Goal: Information Seeking & Learning: Learn about a topic

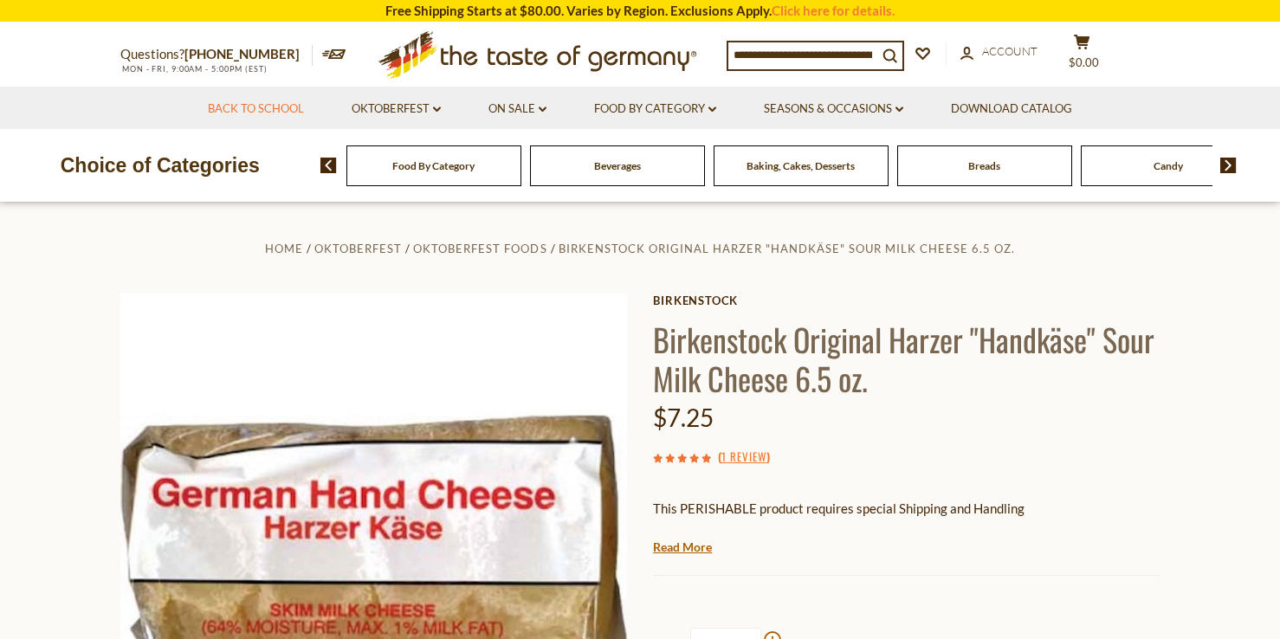
click at [262, 113] on link "Back to School" at bounding box center [256, 109] width 96 height 19
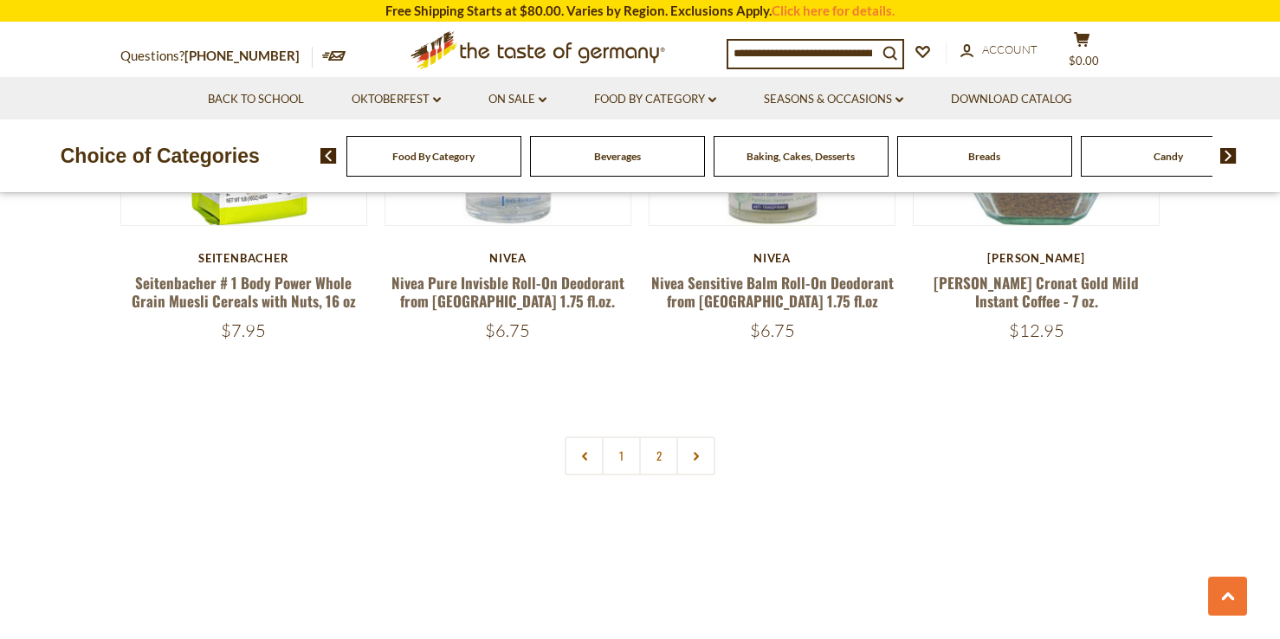
scroll to position [4078, 0]
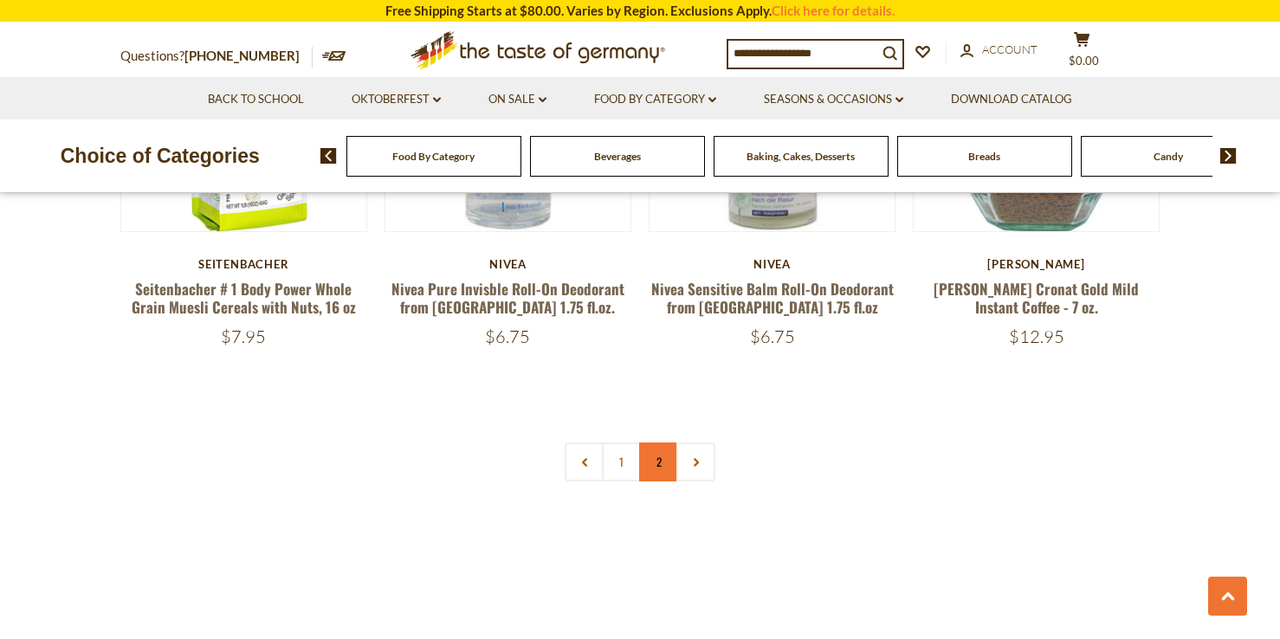
click at [654, 450] on link "2" at bounding box center [658, 462] width 39 height 39
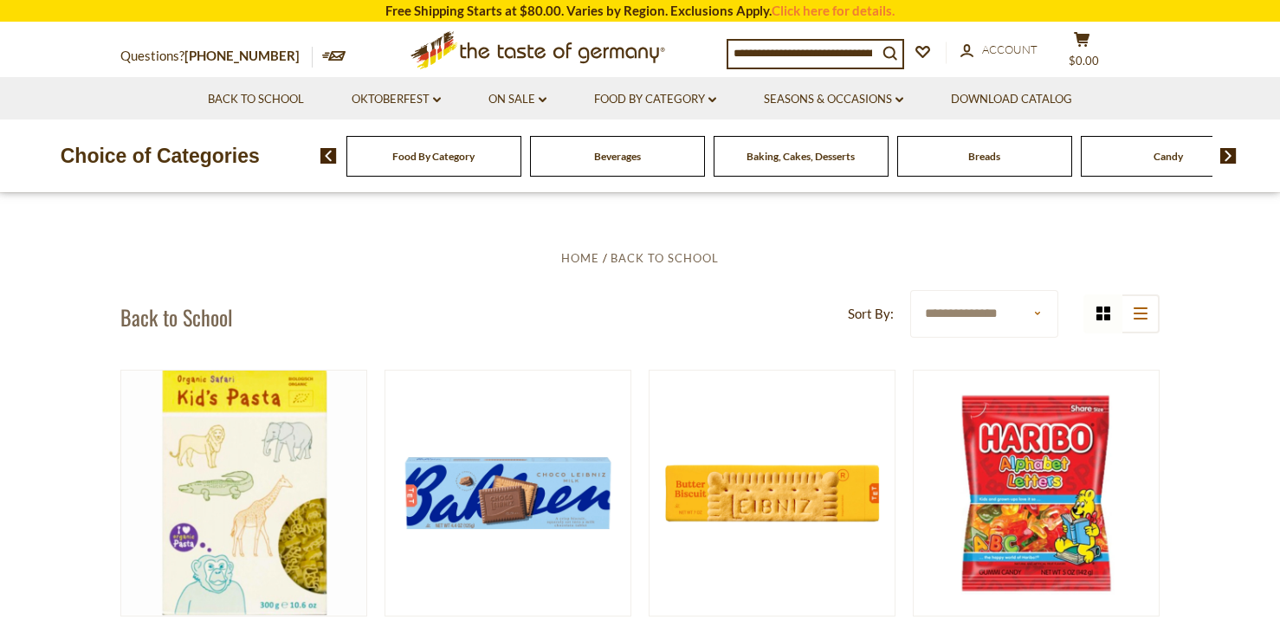
scroll to position [332, 0]
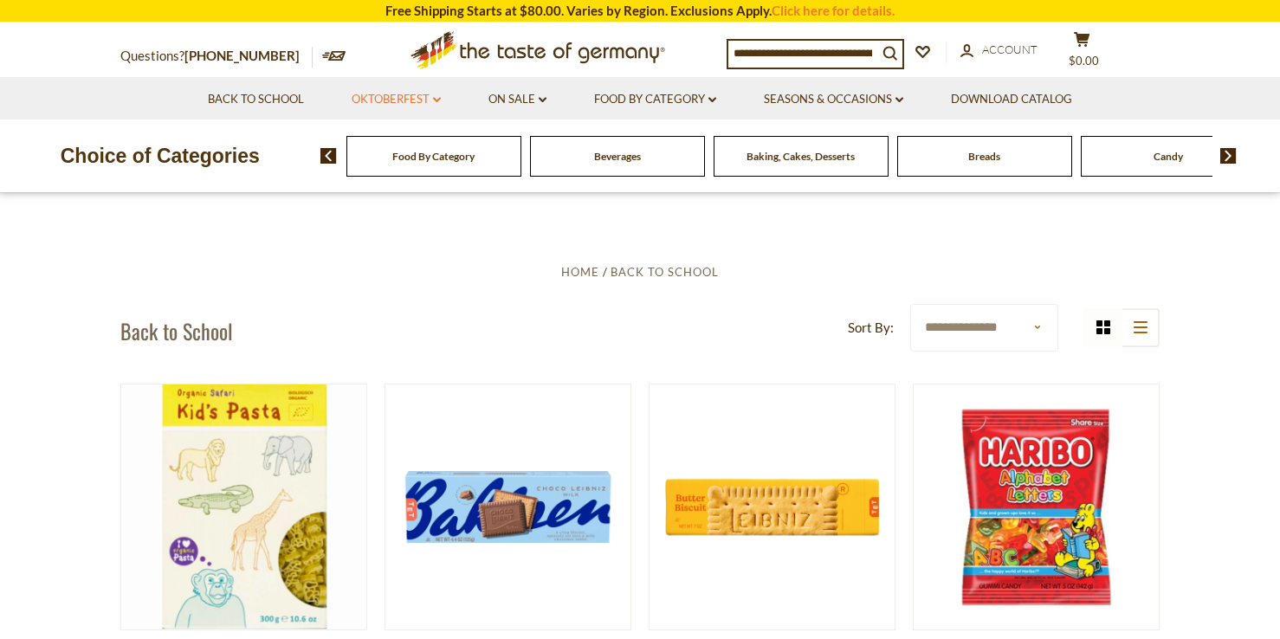
click at [414, 104] on link "Oktoberfest dropdown_arrow" at bounding box center [396, 99] width 89 height 19
click at [401, 140] on link "All Oktoberfest" at bounding box center [386, 145] width 89 height 16
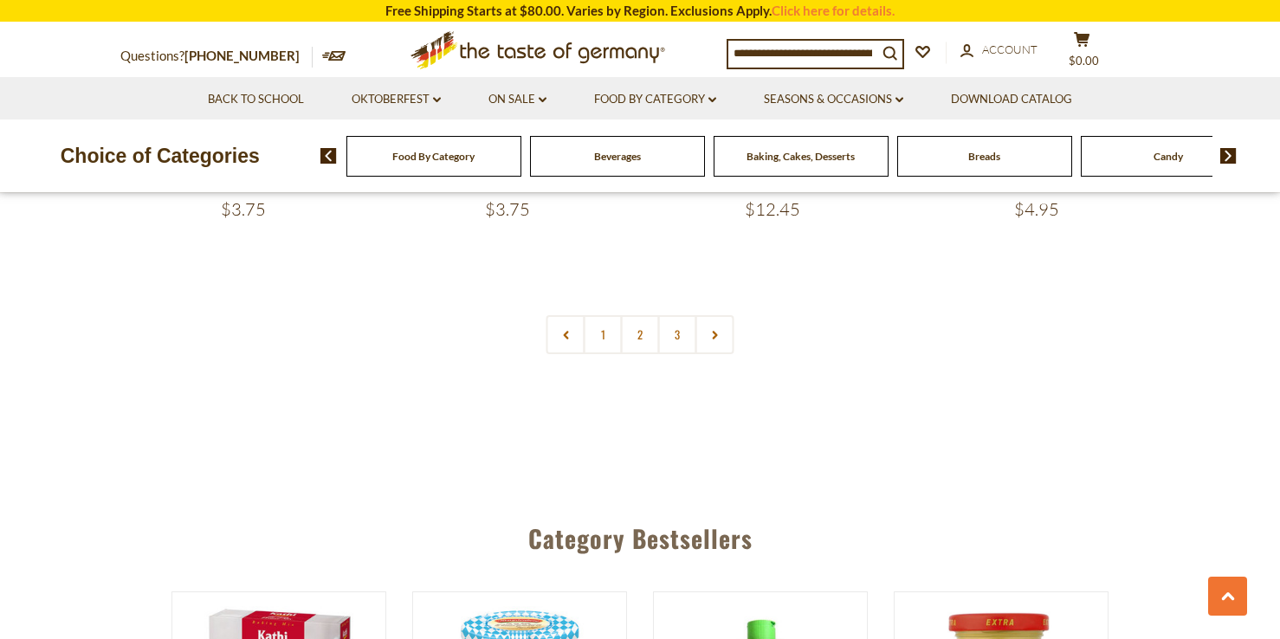
scroll to position [4207, 0]
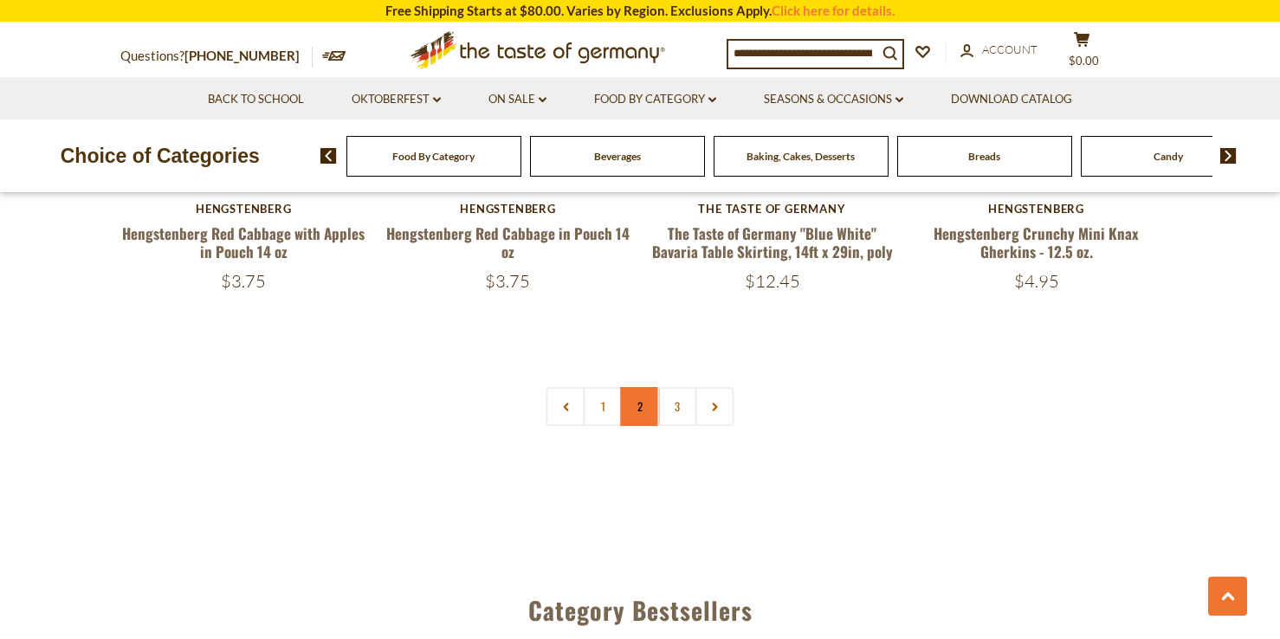
click at [637, 392] on link "2" at bounding box center [640, 406] width 39 height 39
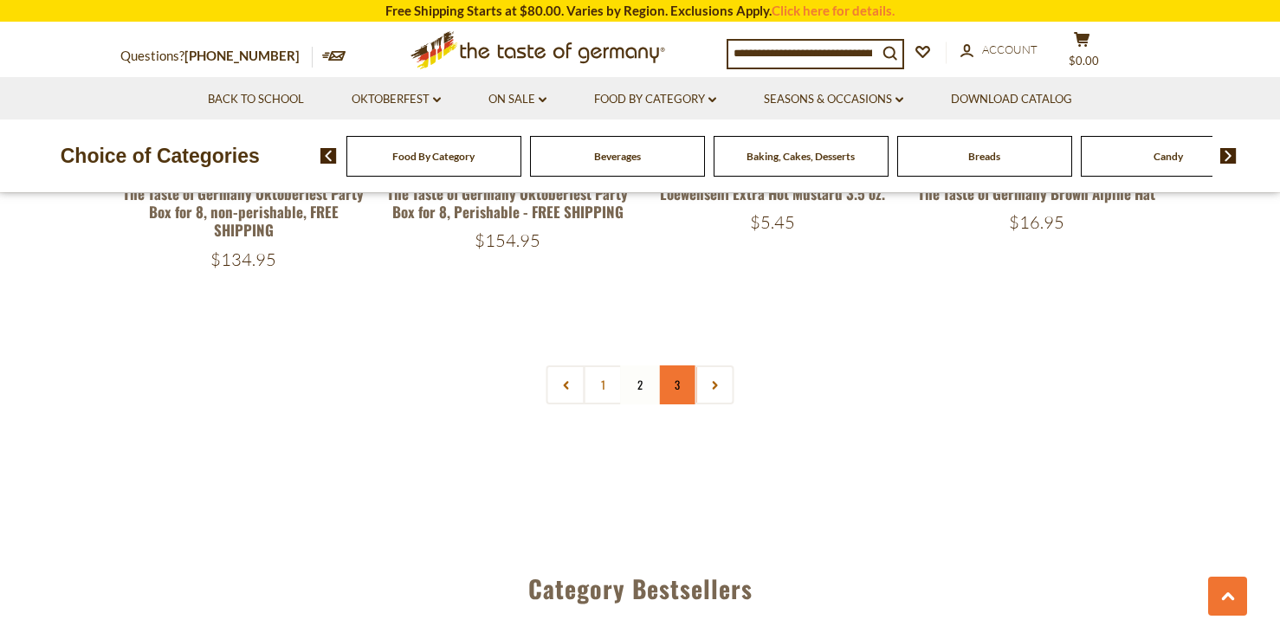
click at [673, 374] on link "3" at bounding box center [677, 384] width 39 height 39
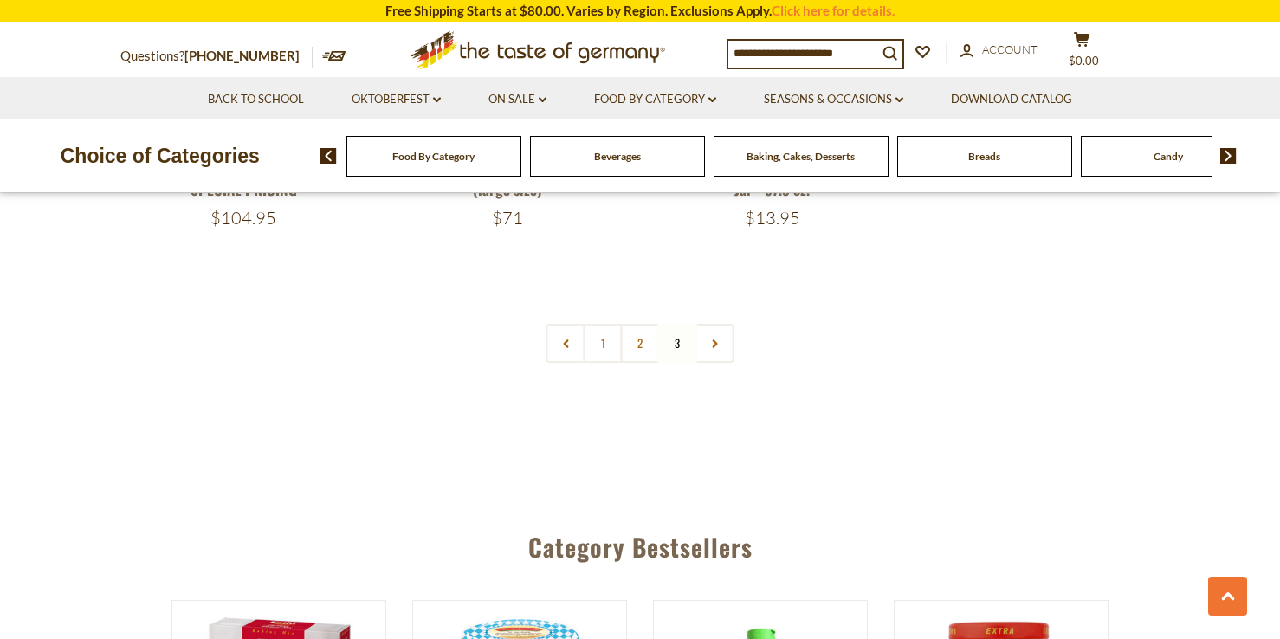
scroll to position [3437, 0]
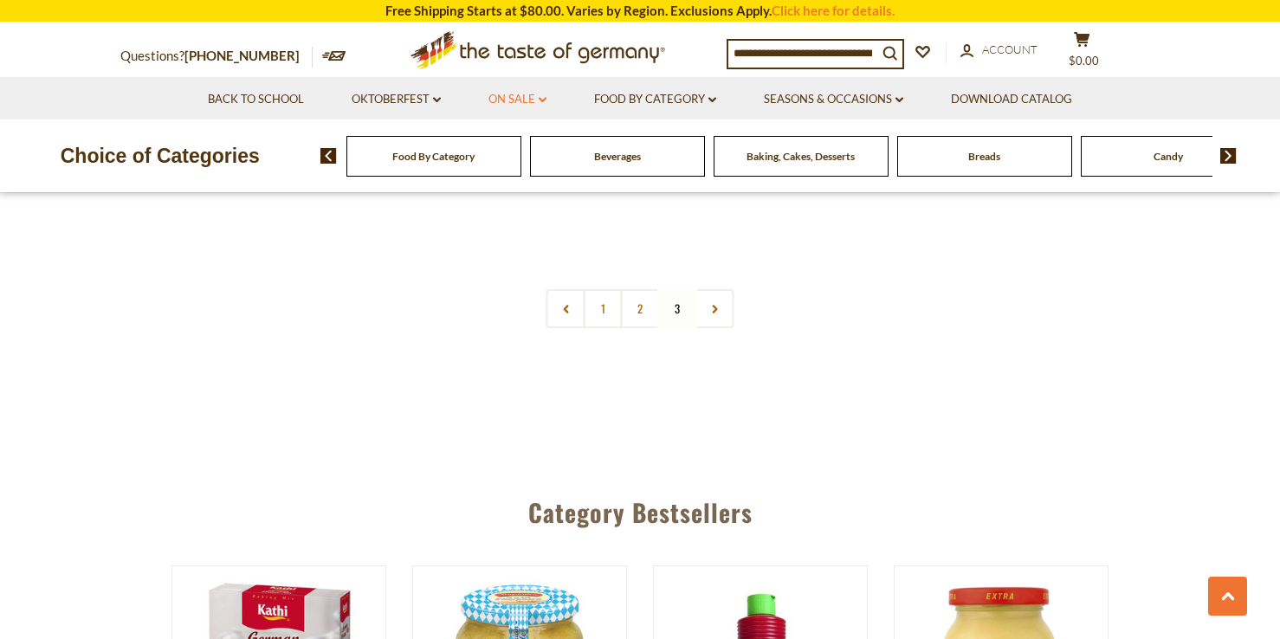
click at [509, 94] on link "On Sale dropdown_arrow" at bounding box center [517, 99] width 58 height 19
click at [515, 145] on link "All On Sale" at bounding box center [510, 145] width 62 height 16
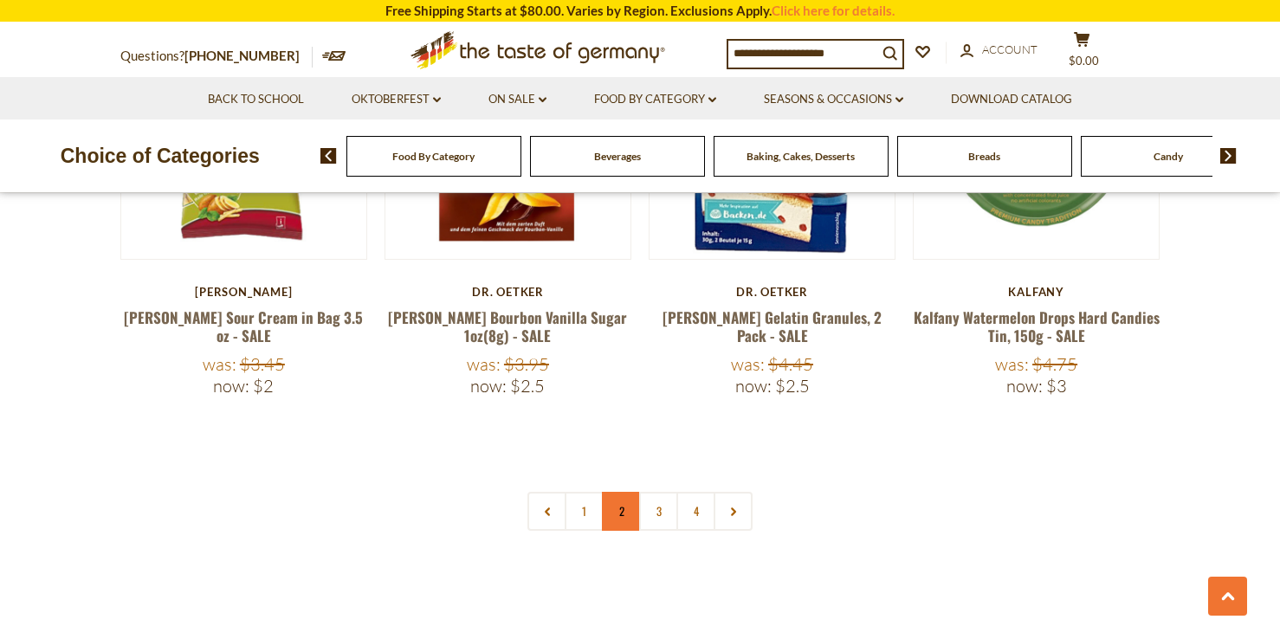
scroll to position [4041, 0]
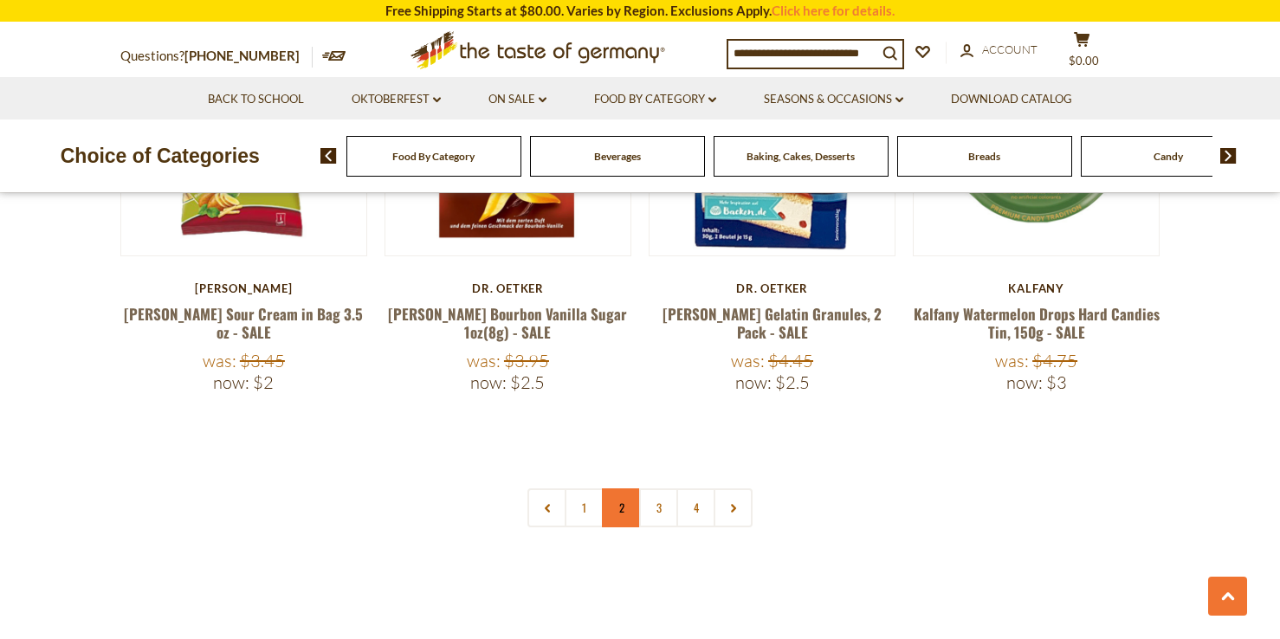
click at [611, 488] on link "2" at bounding box center [621, 507] width 39 height 39
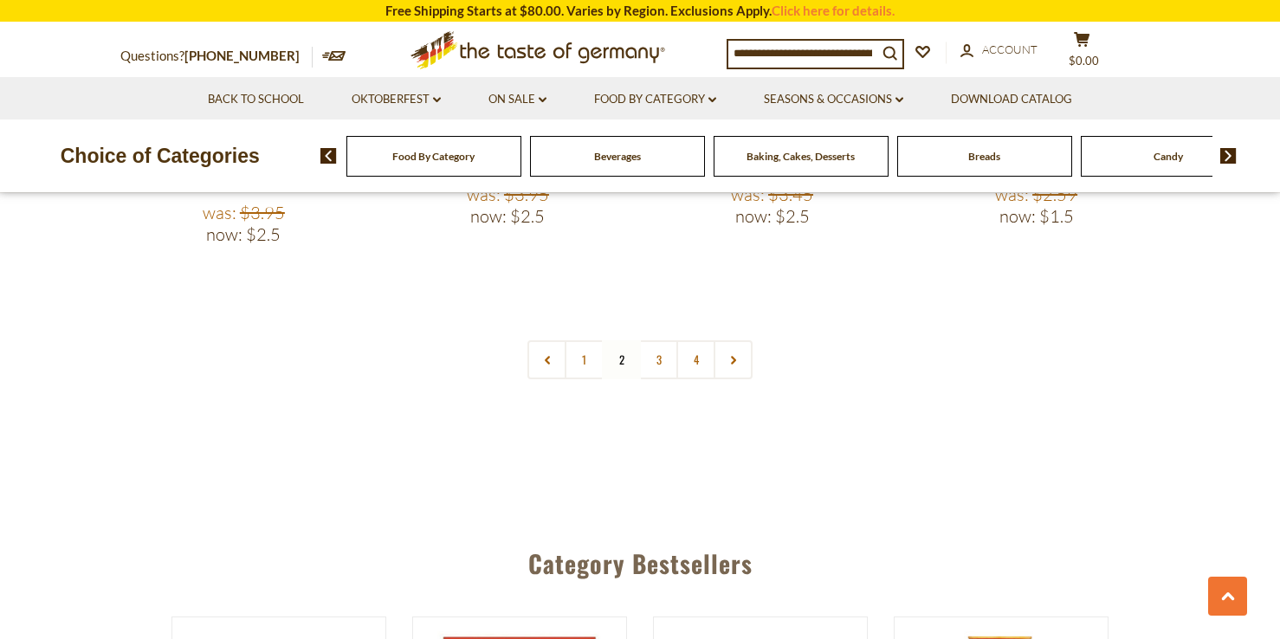
scroll to position [4192, 0]
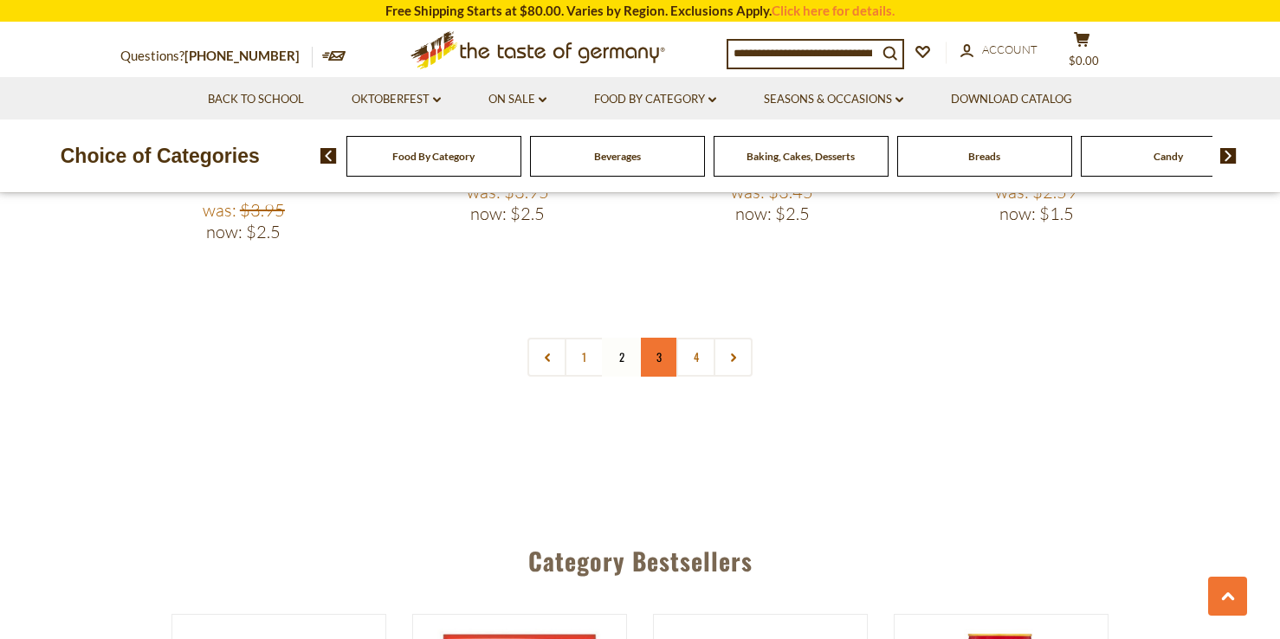
click at [657, 338] on link "3" at bounding box center [658, 357] width 39 height 39
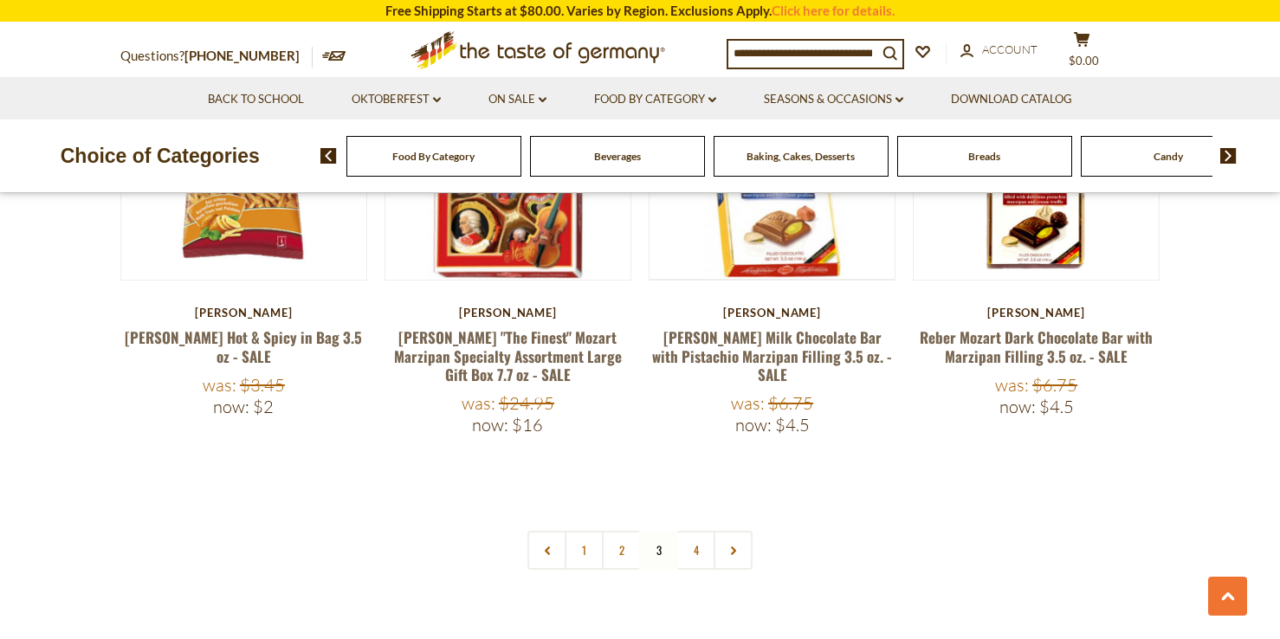
scroll to position [4074, 0]
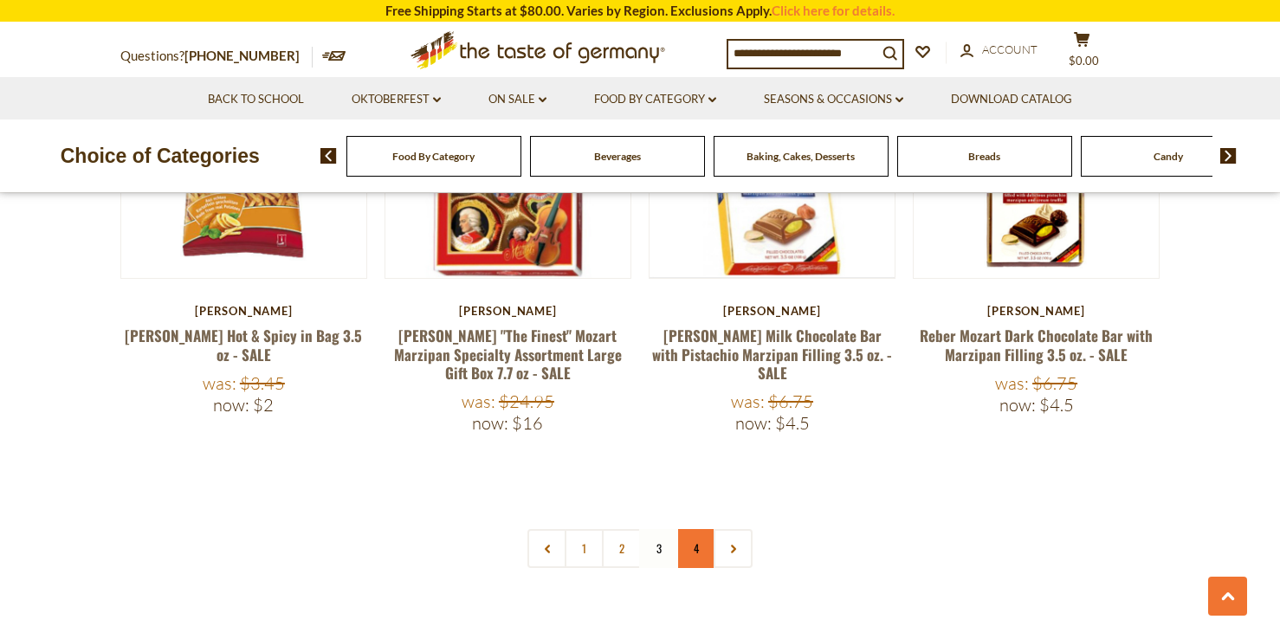
click at [695, 529] on link "4" at bounding box center [695, 548] width 39 height 39
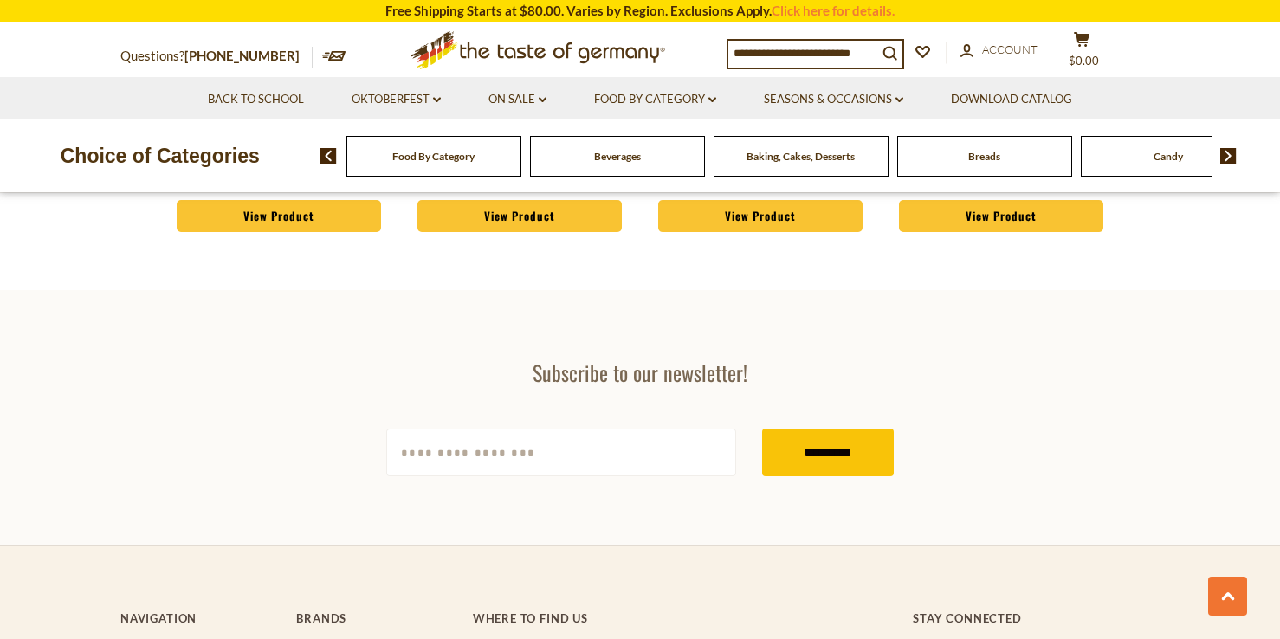
scroll to position [4470, 0]
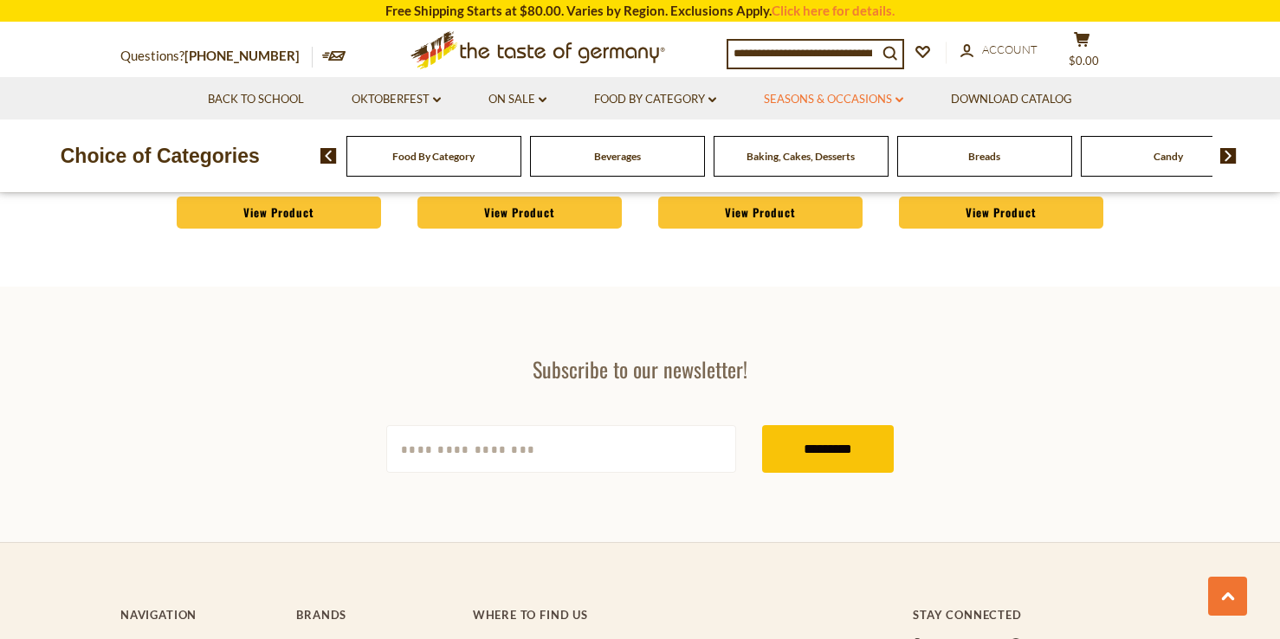
click at [797, 100] on link "Seasons & Occasions dropdown_arrow" at bounding box center [833, 99] width 139 height 19
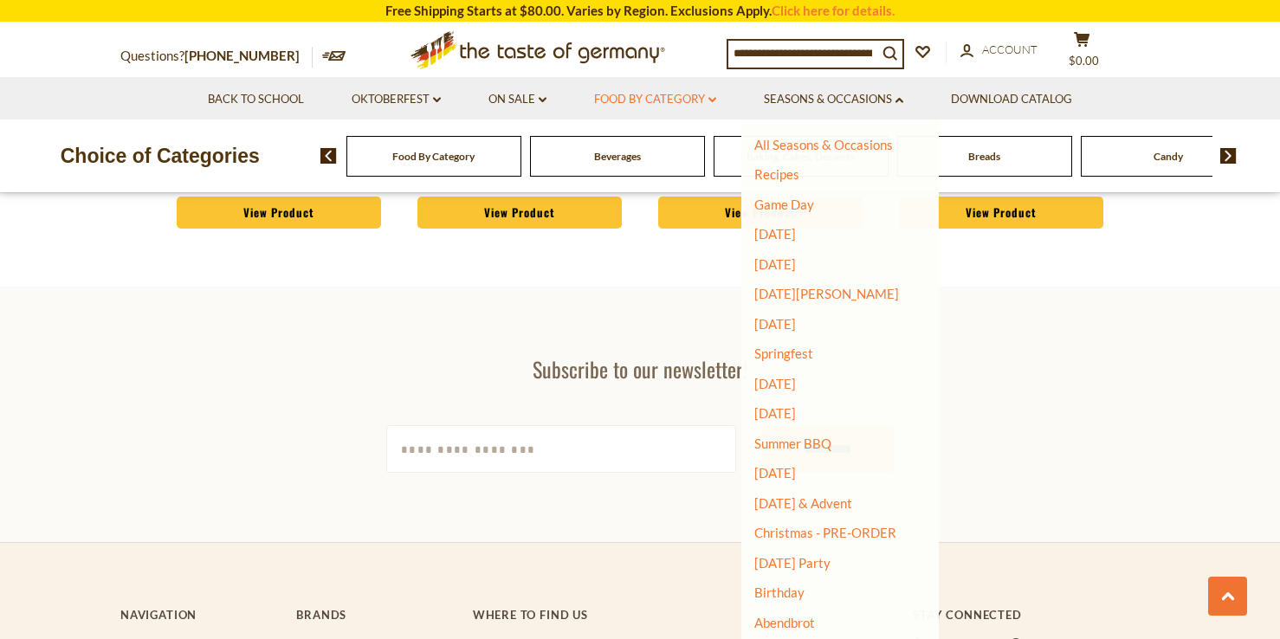
click at [660, 99] on link "Food By Category dropdown_arrow" at bounding box center [655, 99] width 122 height 19
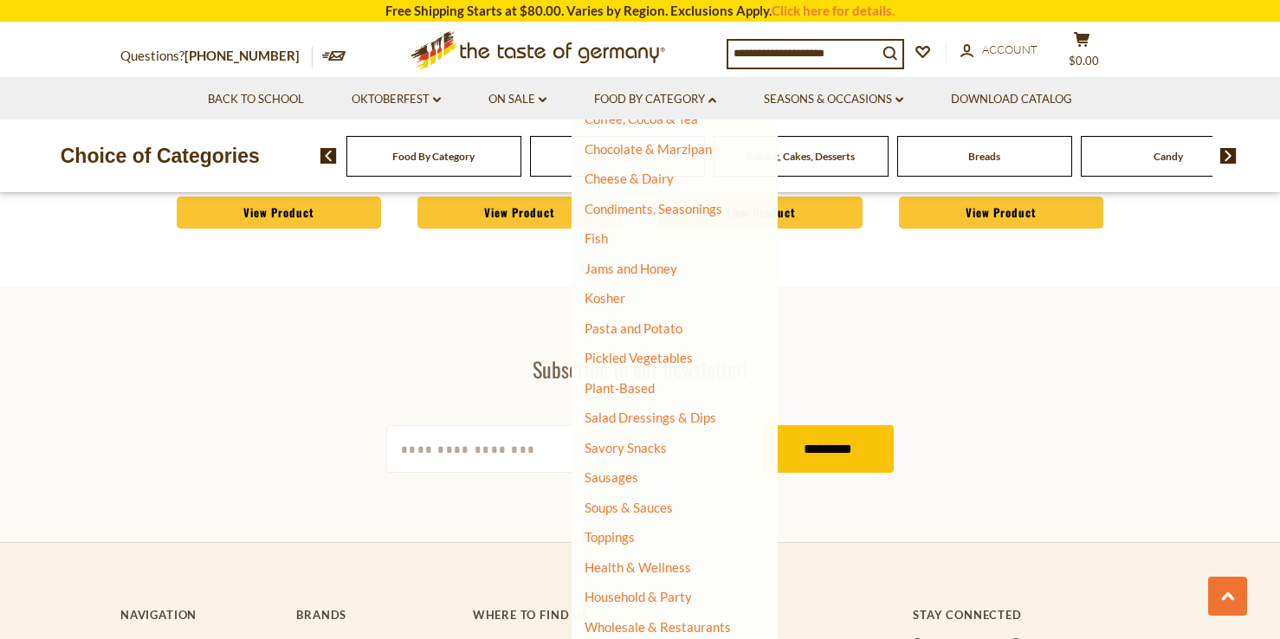
scroll to position [4471, 0]
click at [594, 238] on link "Fish" at bounding box center [596, 238] width 23 height 16
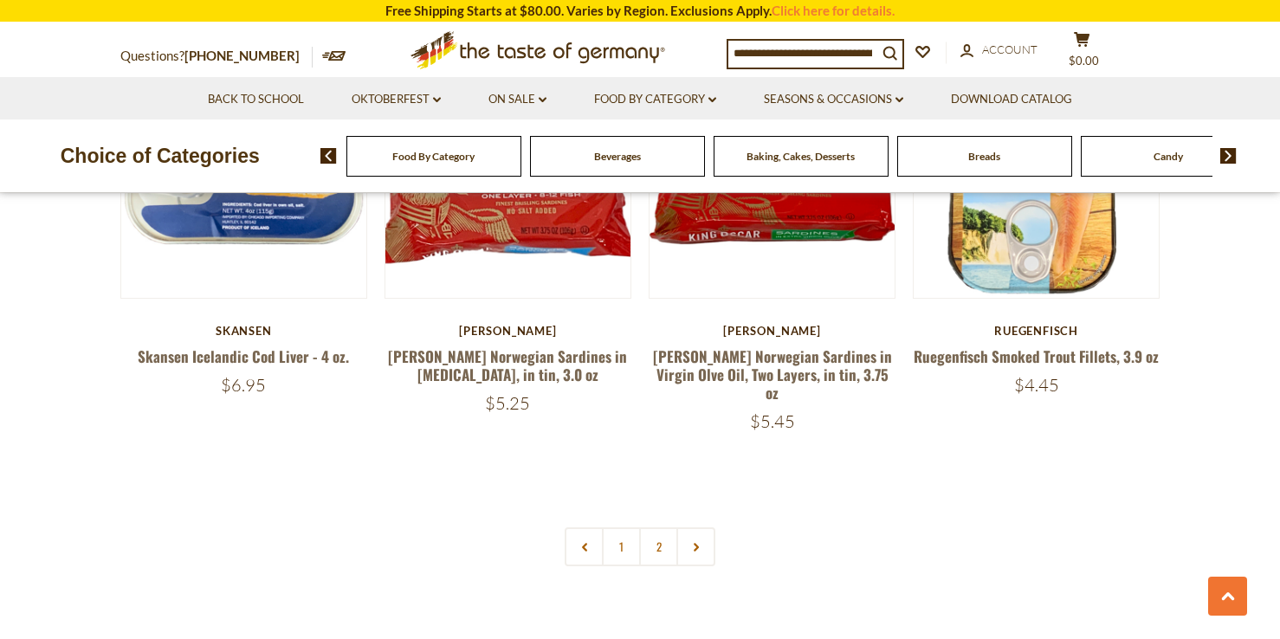
scroll to position [4027, 0]
click at [660, 527] on link "2" at bounding box center [658, 546] width 39 height 39
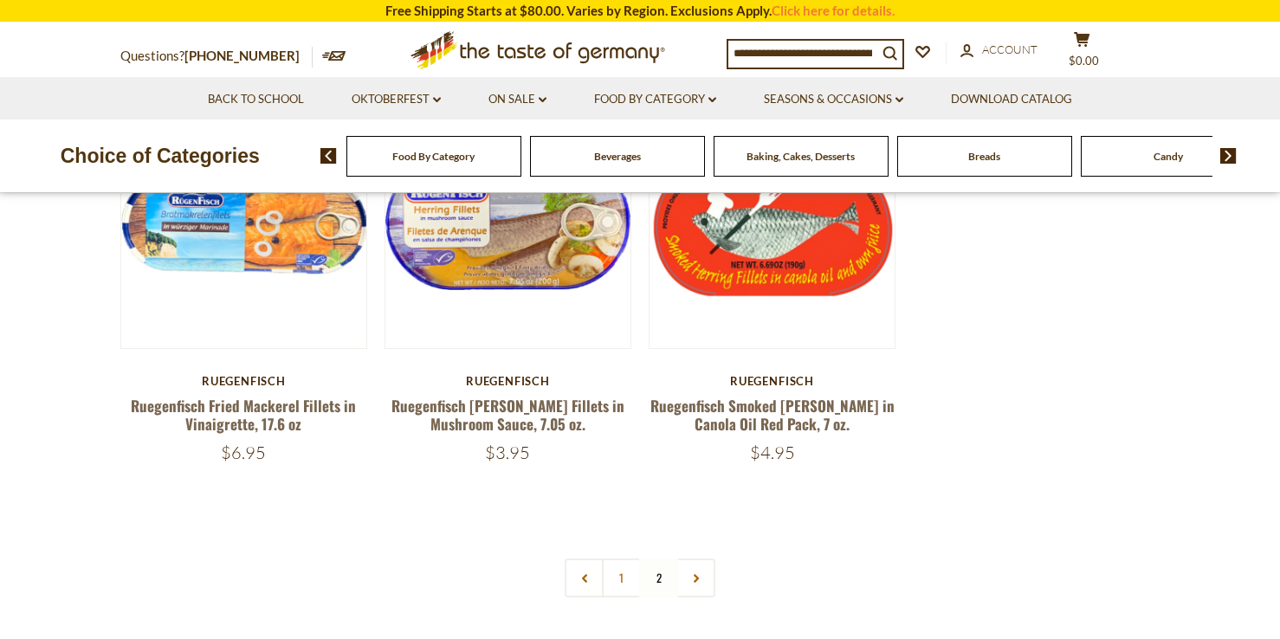
scroll to position [579, 0]
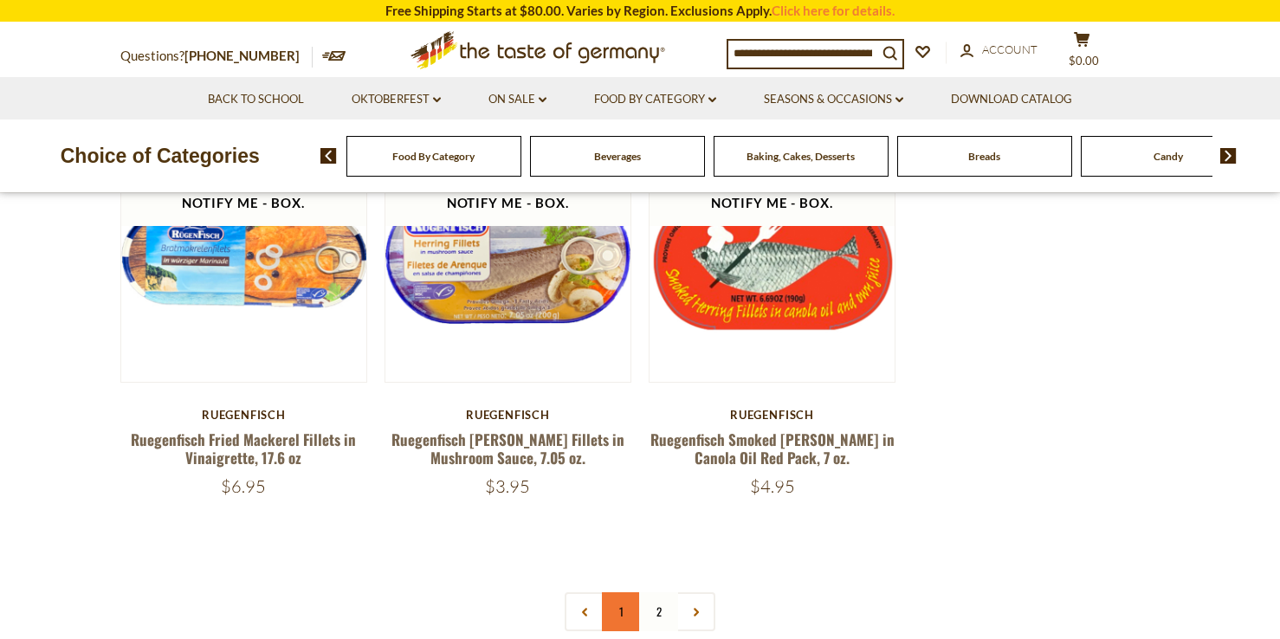
click at [623, 604] on link "1" at bounding box center [621, 611] width 39 height 39
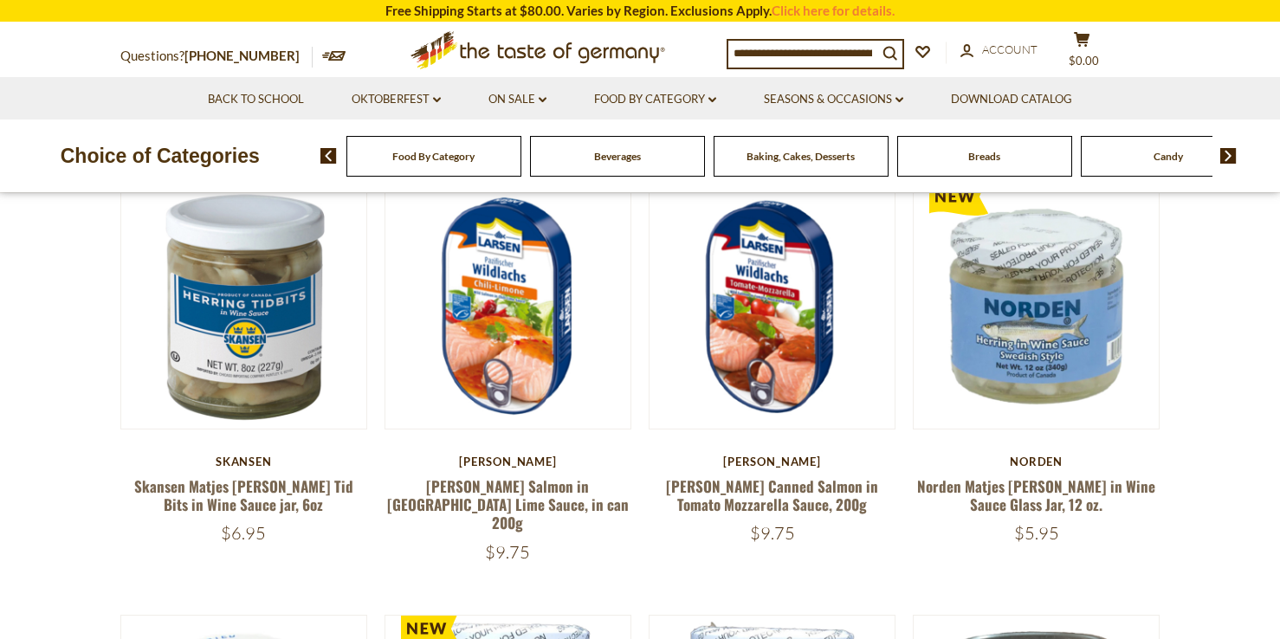
scroll to position [442, 0]
